Goal: Task Accomplishment & Management: Manage account settings

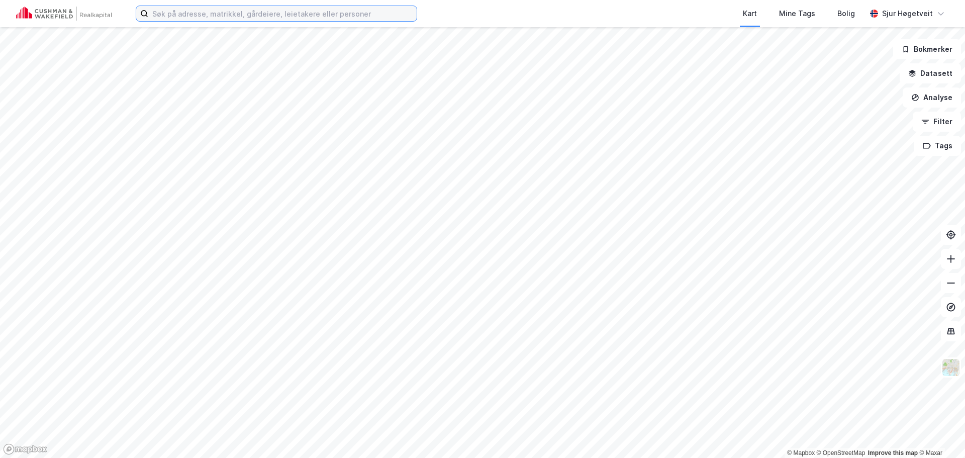
click at [345, 12] on input at bounding box center [282, 13] width 268 height 15
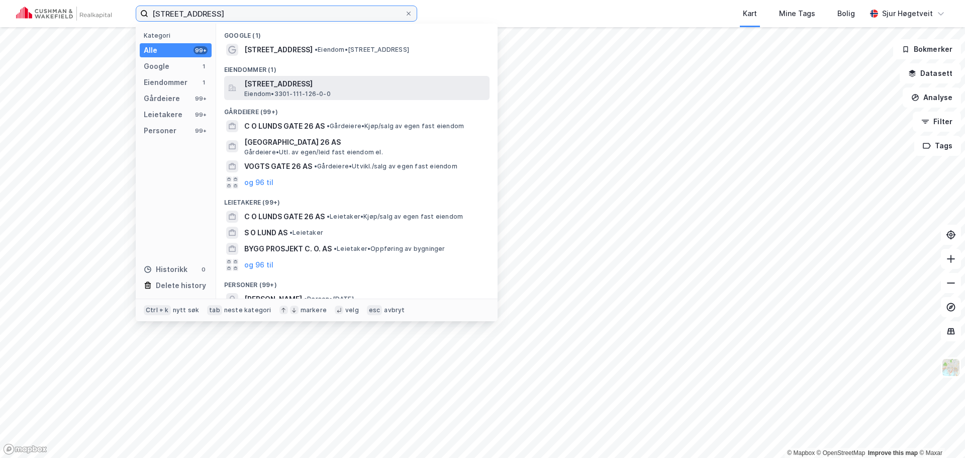
type input "[STREET_ADDRESS]"
click at [373, 82] on span "[STREET_ADDRESS]" at bounding box center [364, 84] width 241 height 12
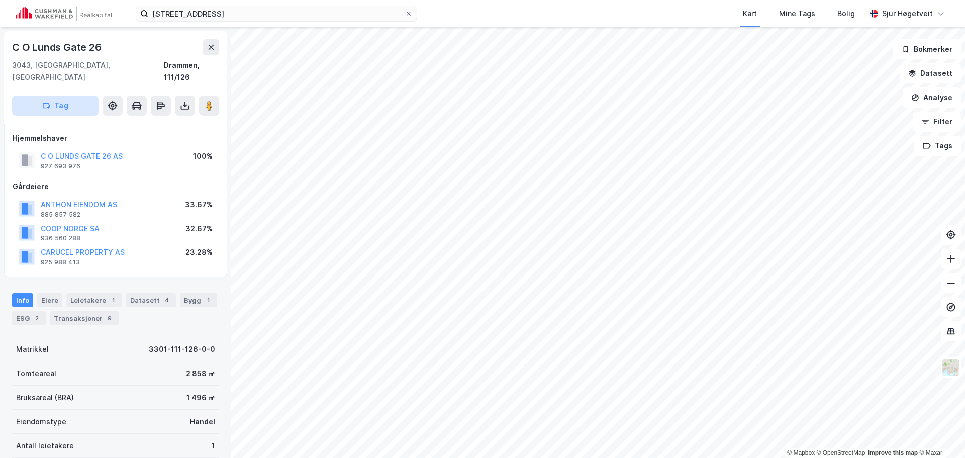
click at [84, 96] on button "Tag" at bounding box center [55, 105] width 86 height 20
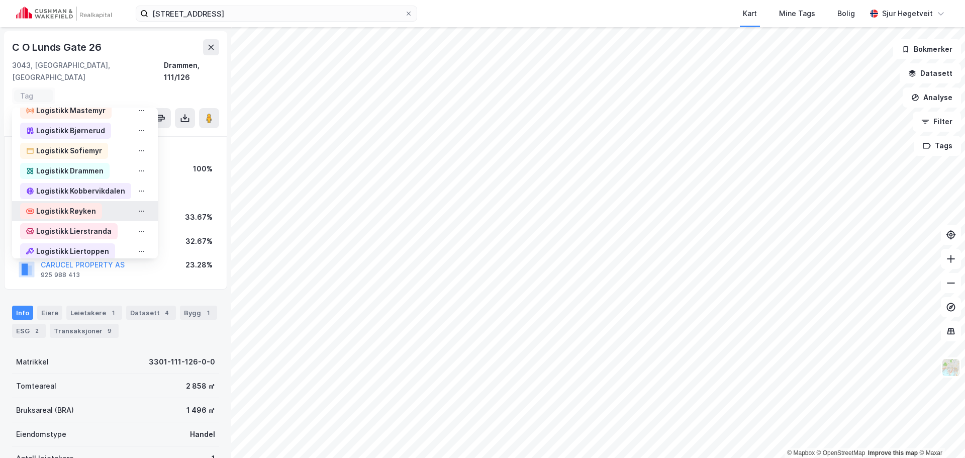
scroll to position [452, 0]
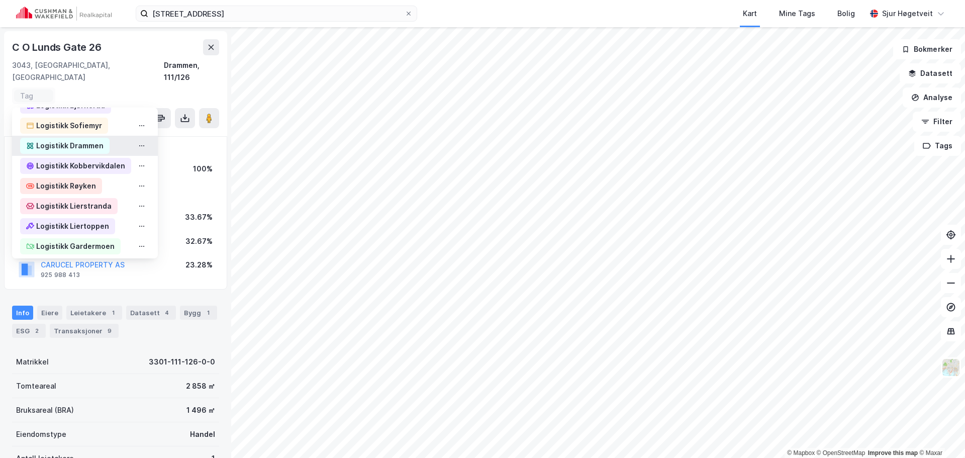
click at [100, 140] on div "Logistikk Drammen" at bounding box center [69, 146] width 67 height 12
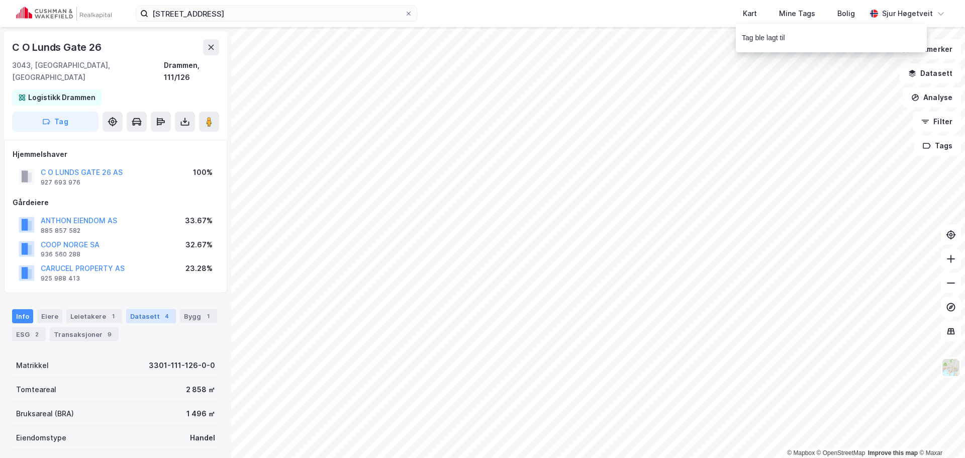
click at [142, 310] on div "Datasett 4" at bounding box center [151, 316] width 50 height 14
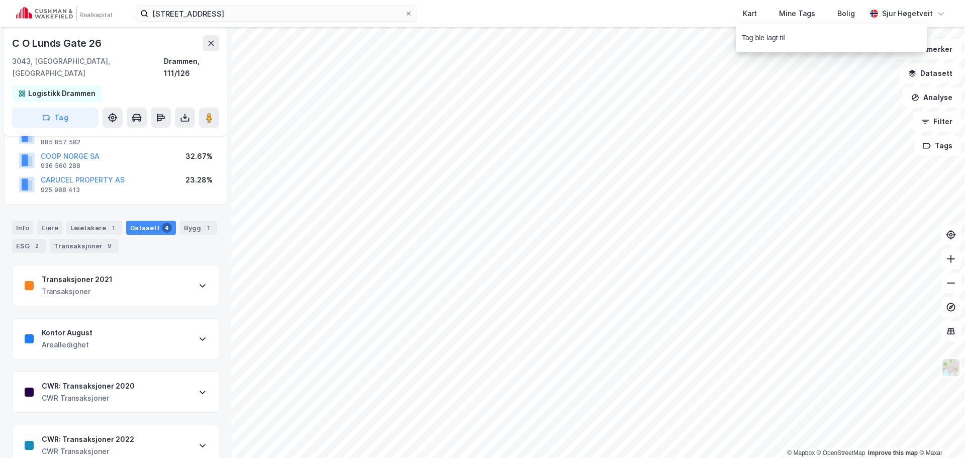
scroll to position [96, 0]
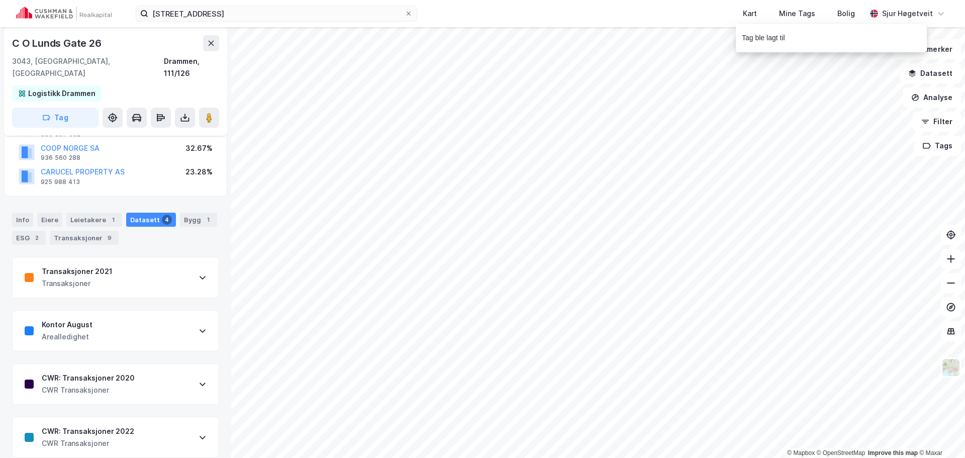
click at [167, 243] on div "Info [PERSON_NAME] 1 Datasett 4 Bygg 1 ESG 2 Transaksjoner 9 Transaksjoner 2021…" at bounding box center [115, 328] width 207 height 257
click at [167, 265] on div "Transaksjoner 2021 Transaksjoner" at bounding box center [116, 277] width 206 height 40
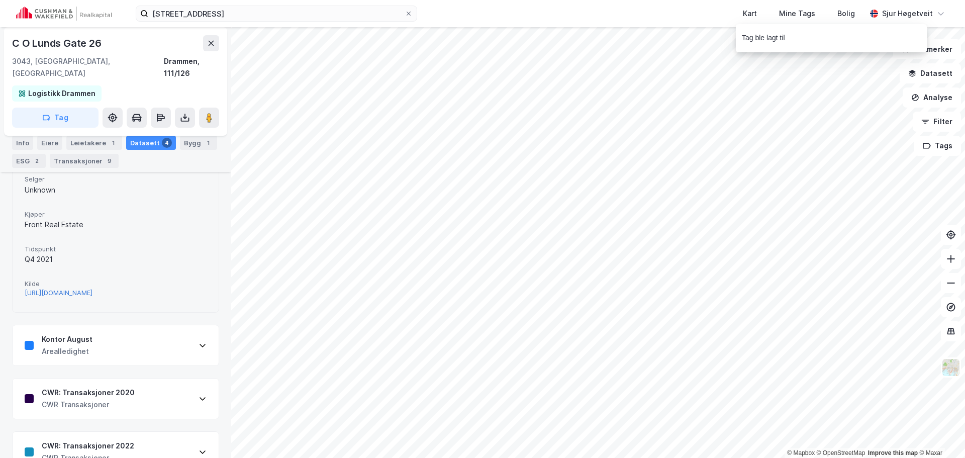
scroll to position [371, 0]
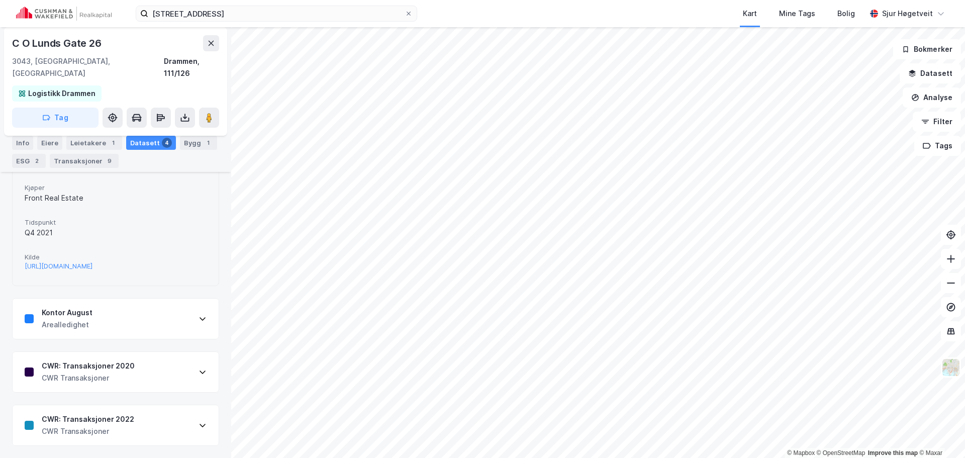
click at [158, 414] on div "CWR: Transaksjoner 2022 CWR Transaksjoner" at bounding box center [116, 425] width 206 height 40
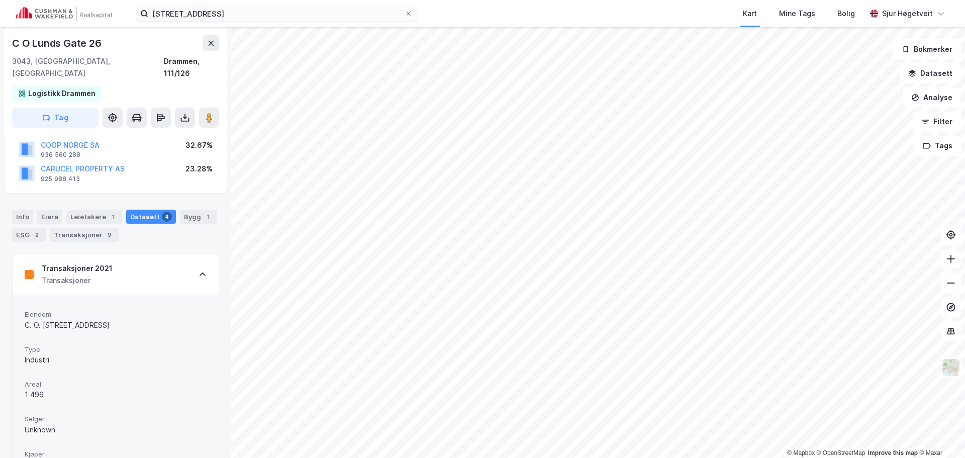
scroll to position [0, 0]
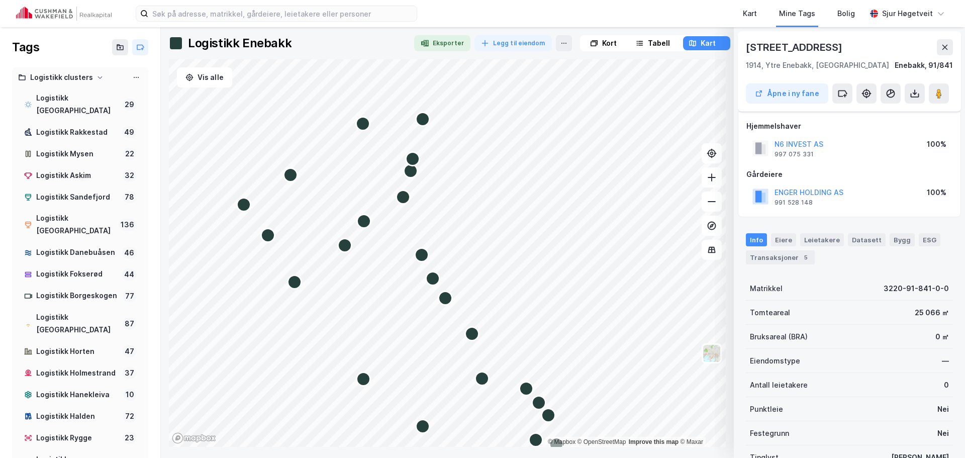
scroll to position [88, 0]
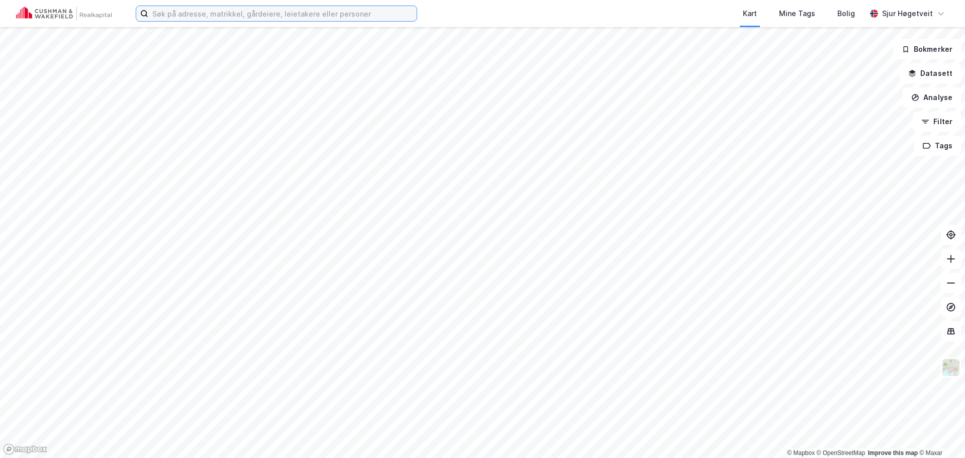
click at [375, 16] on input at bounding box center [282, 13] width 268 height 15
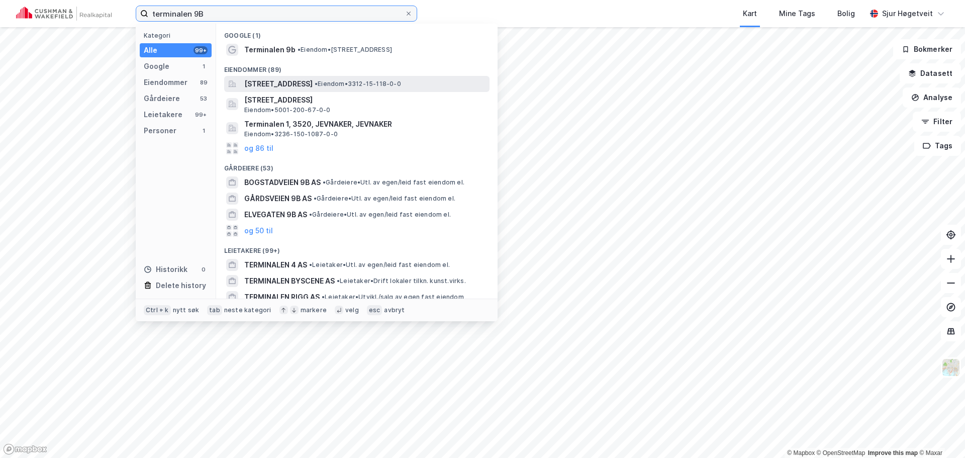
type input "terminalen 9B"
click at [388, 78] on div "Terminalen 9, 3414, LIERSTRANDA, LIER • Eiendom • 3312-15-118-0-0" at bounding box center [365, 84] width 243 height 12
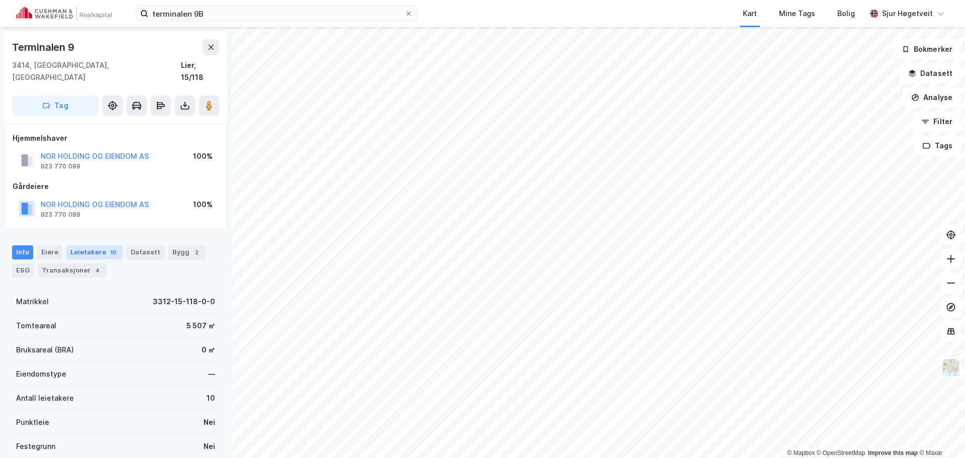
click at [91, 245] on div "Leietakere 10" at bounding box center [94, 252] width 56 height 14
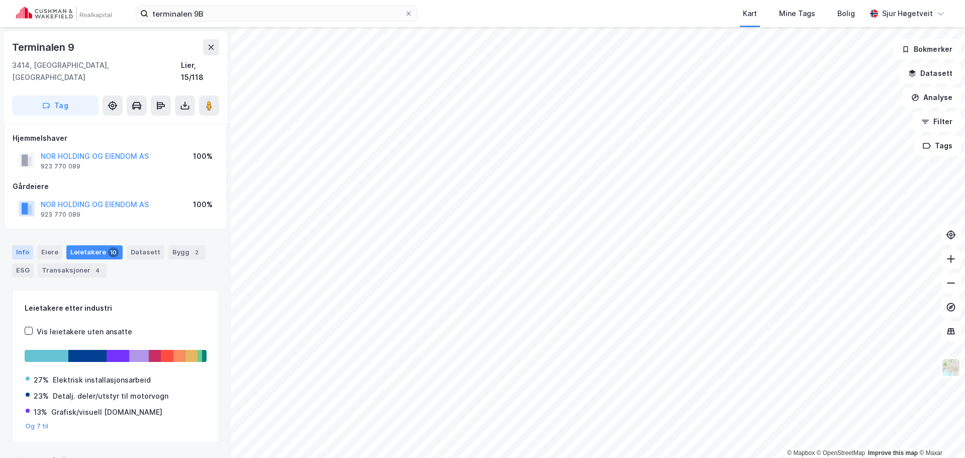
click at [23, 245] on div "Info" at bounding box center [22, 252] width 21 height 14
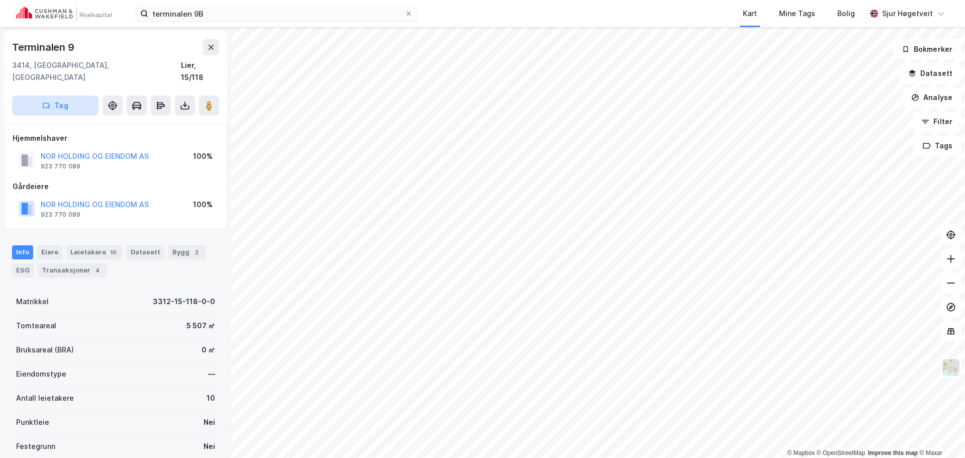
click at [65, 95] on button "Tag" at bounding box center [55, 105] width 86 height 20
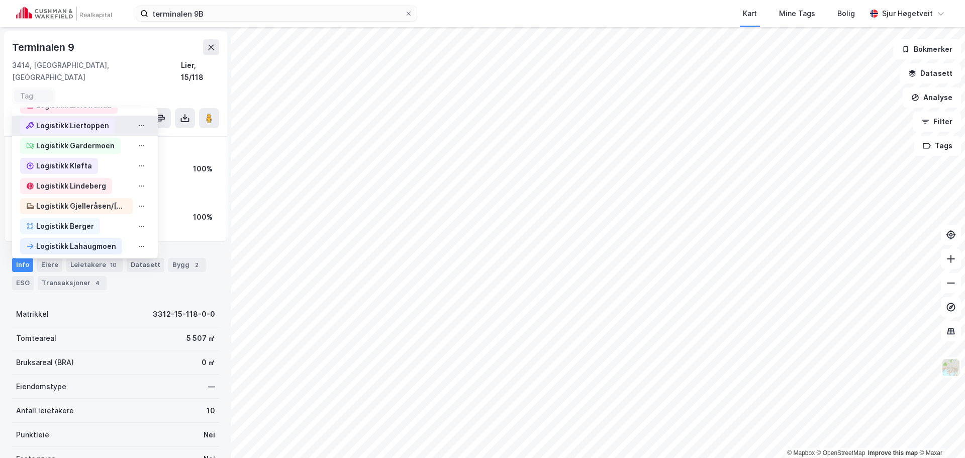
scroll to position [502, 0]
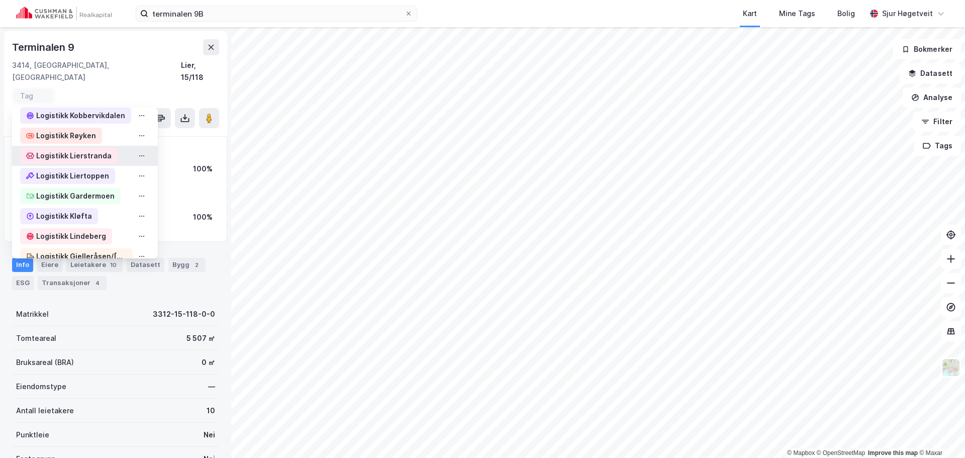
click at [107, 150] on div "Logistikk Lierstranda" at bounding box center [73, 156] width 75 height 12
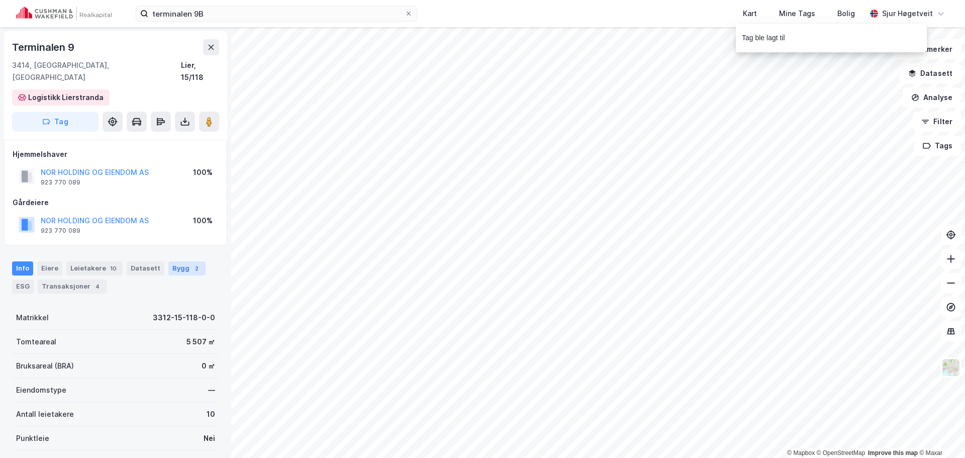
click at [175, 261] on div "Bygg 2" at bounding box center [186, 268] width 37 height 14
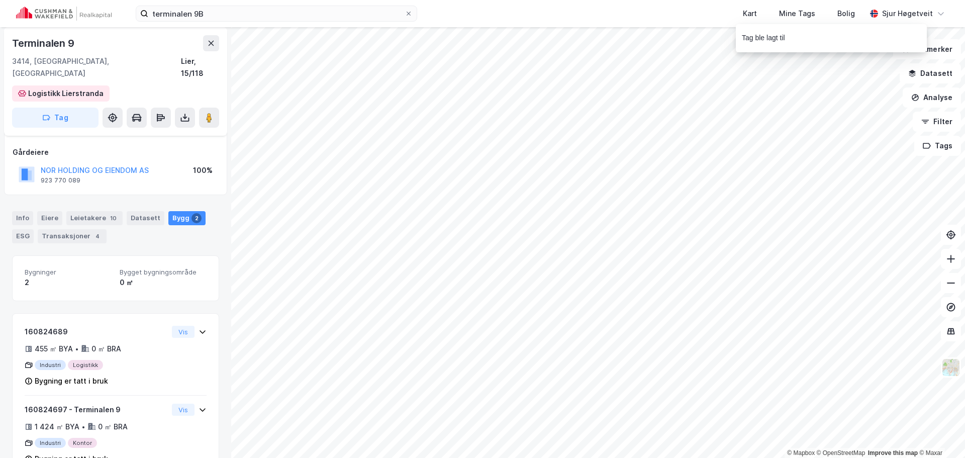
scroll to position [70, 0]
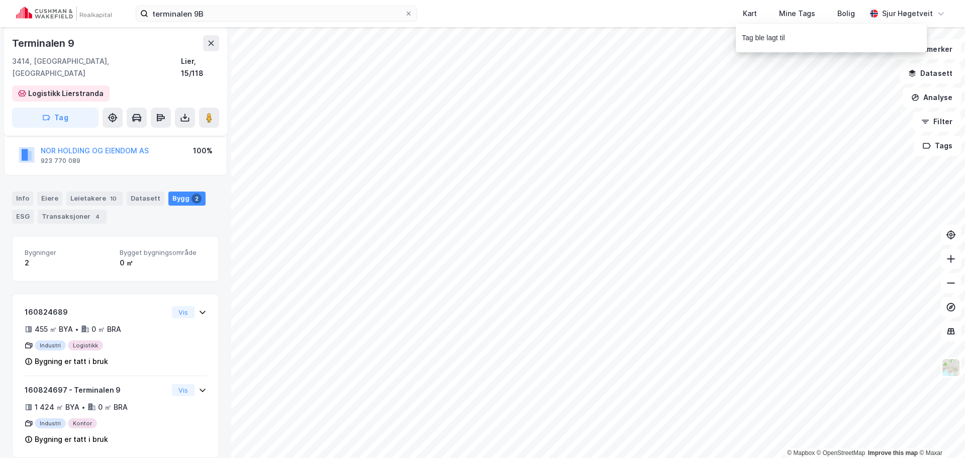
drag, startPoint x: 28, startPoint y: 189, endPoint x: 37, endPoint y: 197, distance: 12.2
click at [28, 191] on div "Info" at bounding box center [22, 198] width 21 height 14
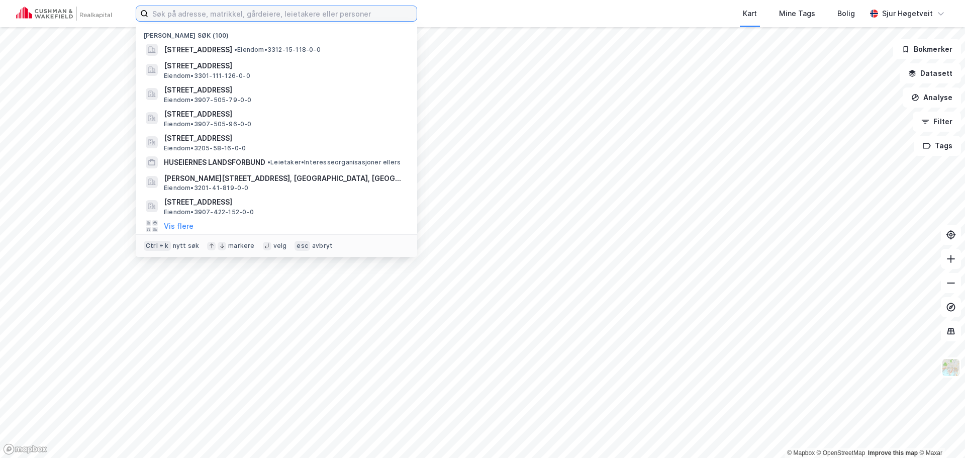
click at [284, 21] on input at bounding box center [282, 13] width 268 height 15
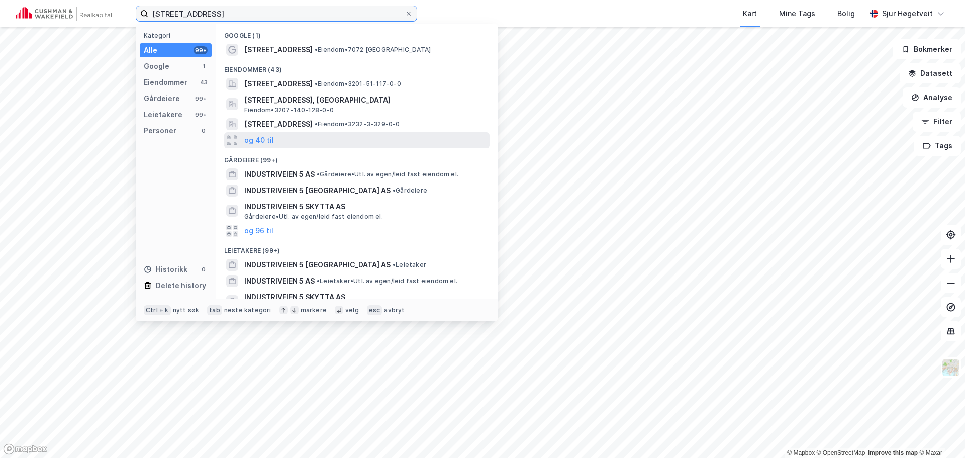
type input "industriveien 5"
click at [314, 137] on div "og 40 til" at bounding box center [356, 140] width 265 height 16
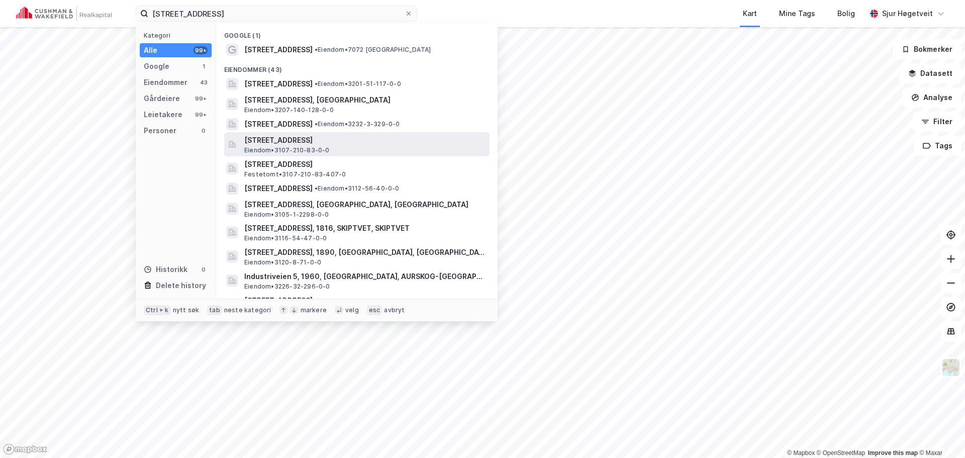
click at [424, 142] on span "Industriveien 5, 1614, FREDRIKSTAD, FREDRIKSTAD" at bounding box center [364, 140] width 241 height 12
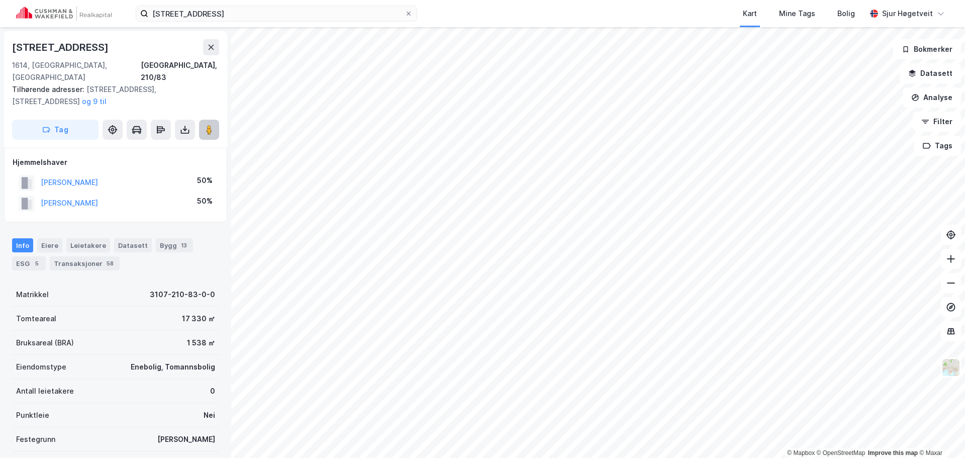
click at [212, 125] on image at bounding box center [209, 130] width 6 height 10
click at [0, 0] on button "og 9 til" at bounding box center [0, 0] width 0 height 0
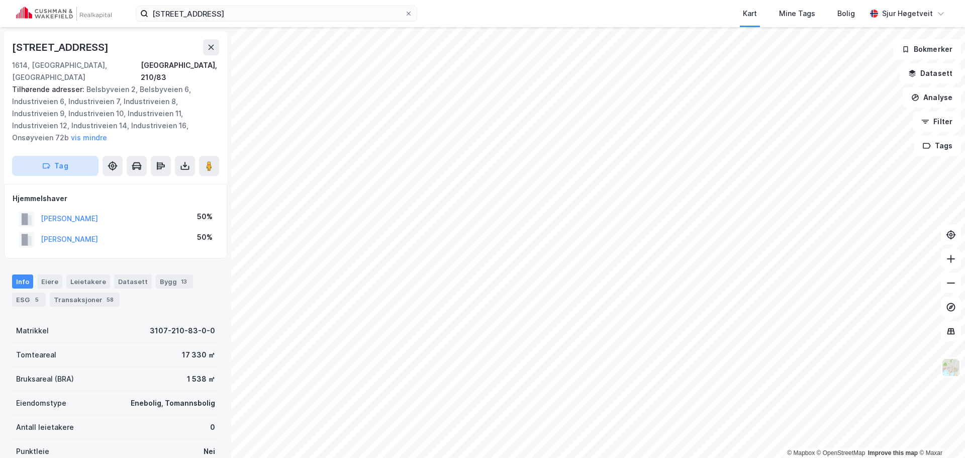
click at [80, 156] on button "Tag" at bounding box center [55, 166] width 86 height 20
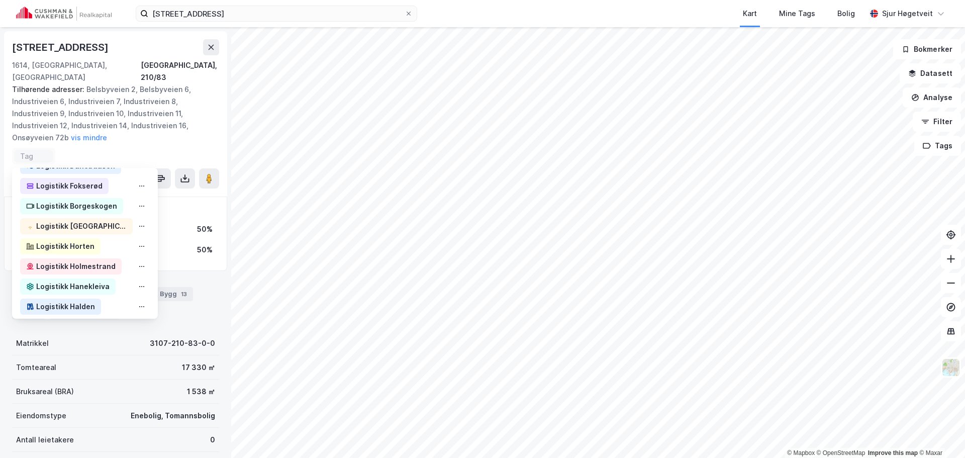
scroll to position [201, 0]
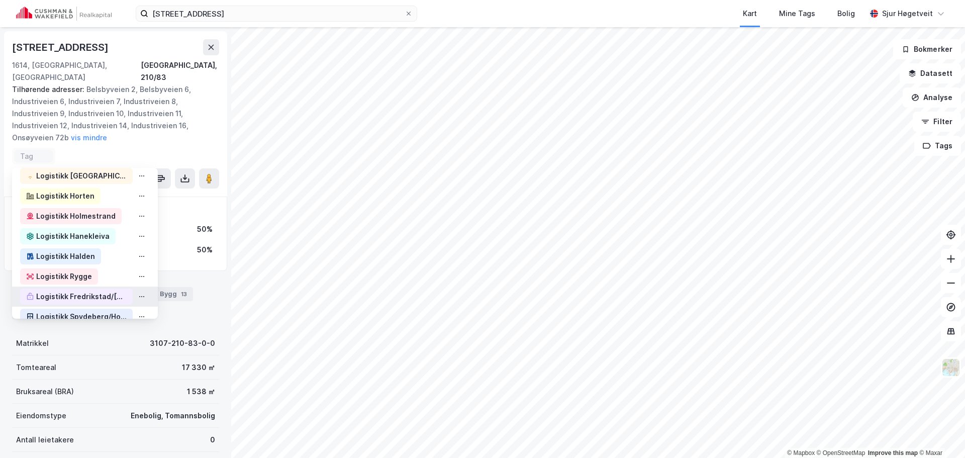
click at [105, 290] on div "Logistikk Fredrikstad/[GEOGRAPHIC_DATA]" at bounding box center [81, 296] width 90 height 12
